Goal: Information Seeking & Learning: Understand process/instructions

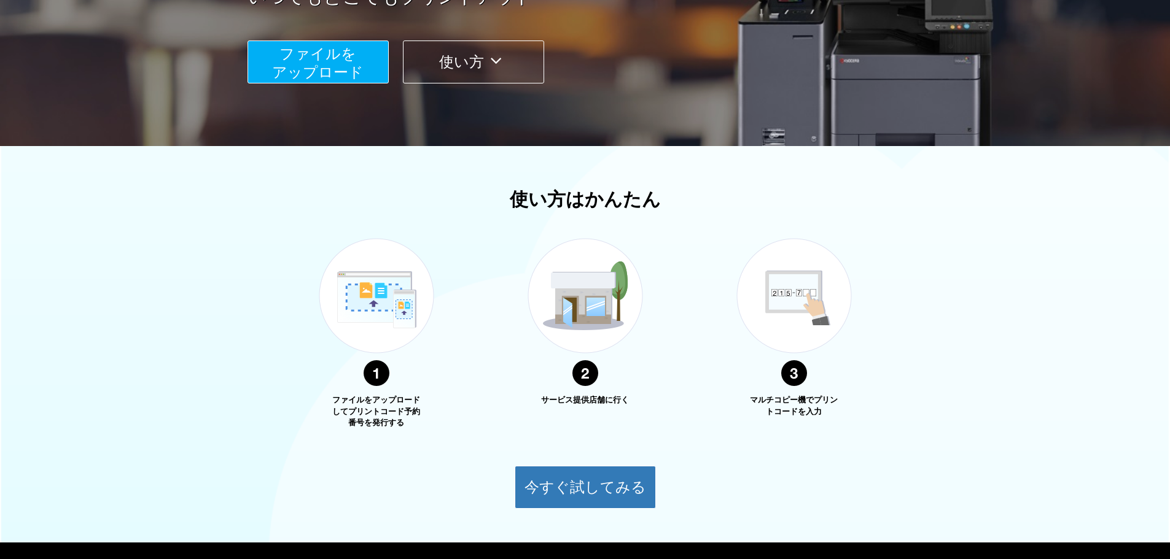
scroll to position [313, 0]
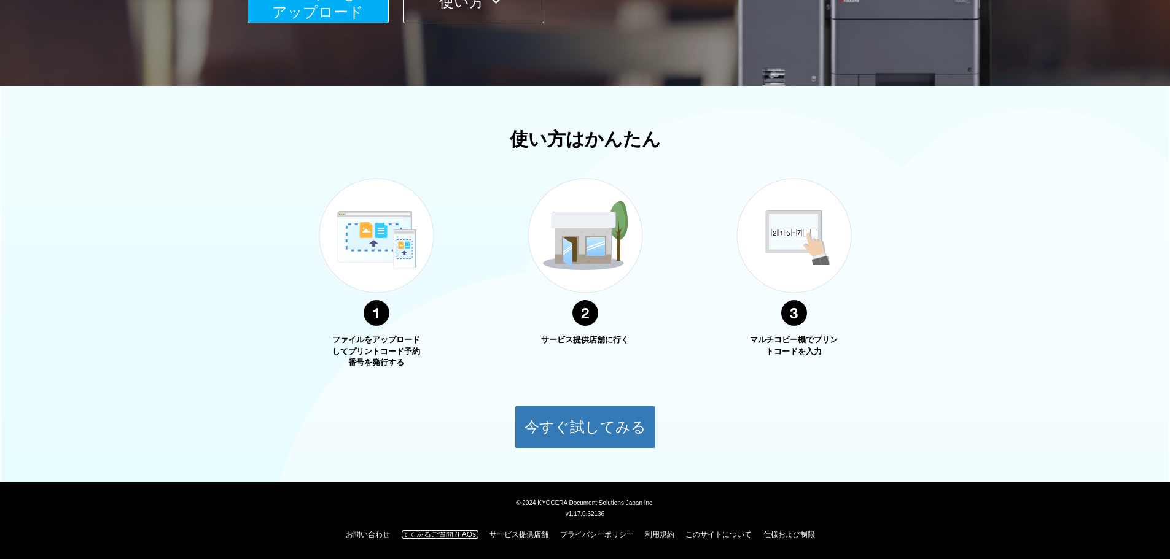
click at [431, 531] on link "よくあるご質問 (FAQs)" at bounding box center [440, 535] width 77 height 9
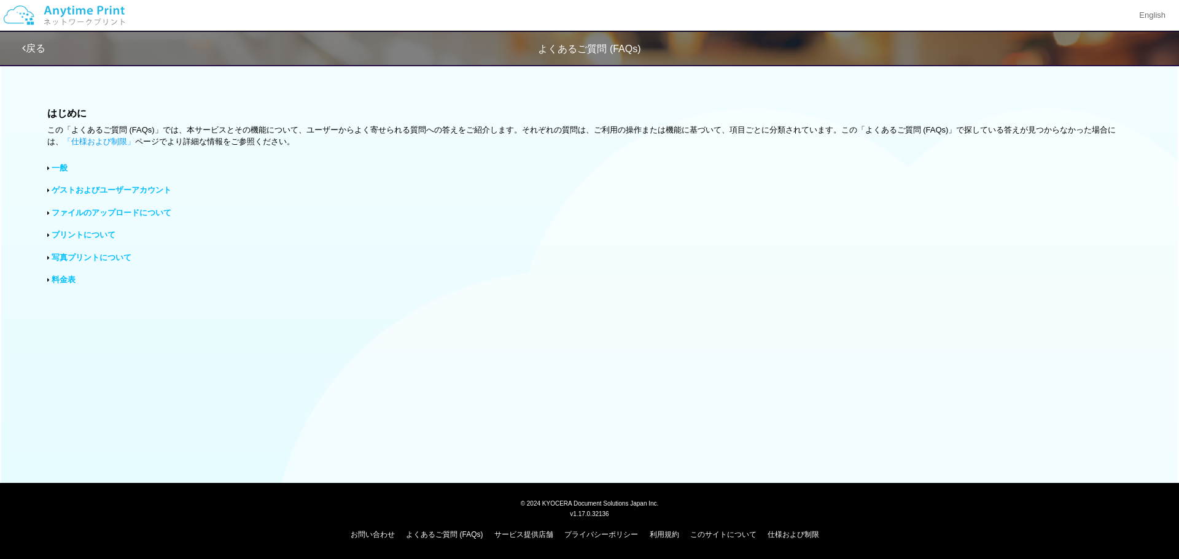
click at [91, 209] on link "ファイルのアップロードについて" at bounding box center [112, 212] width 120 height 9
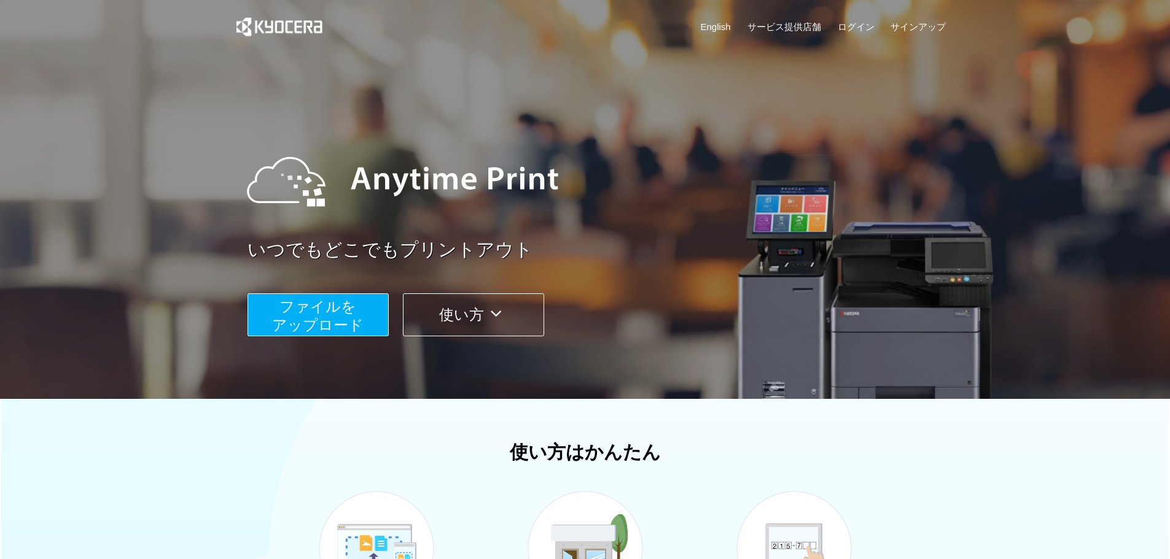
click at [349, 319] on span "ファイルを ​​アップロード" at bounding box center [317, 315] width 91 height 35
